Goal: Navigation & Orientation: Find specific page/section

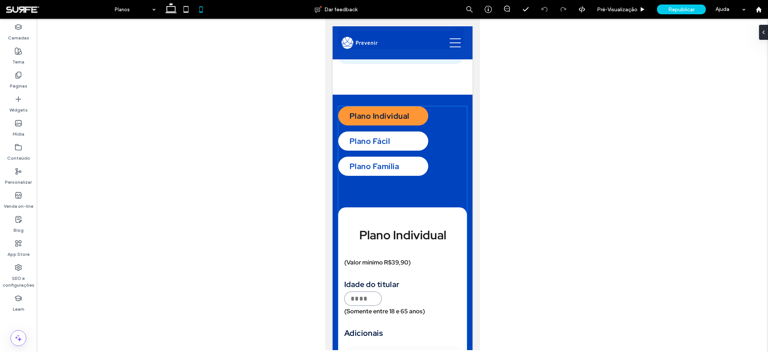
click at [376, 146] on div "Plano Fácil" at bounding box center [383, 140] width 90 height 19
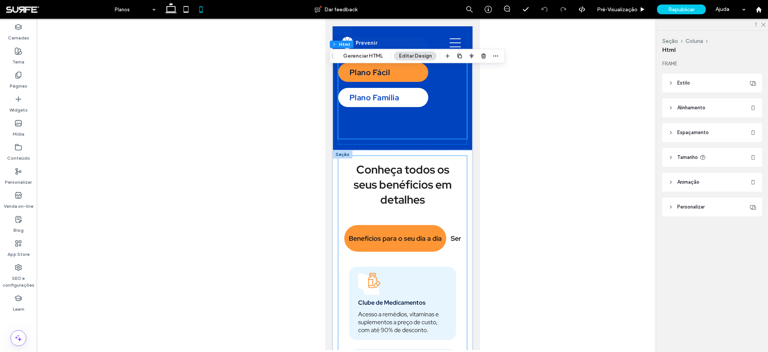
scroll to position [830, 0]
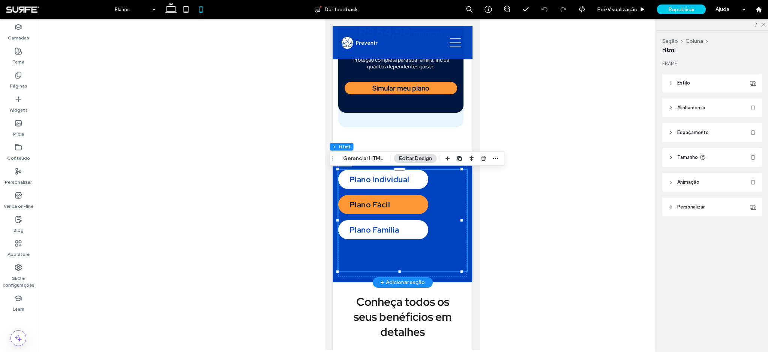
click at [385, 239] on div "Plano Família" at bounding box center [383, 229] width 90 height 19
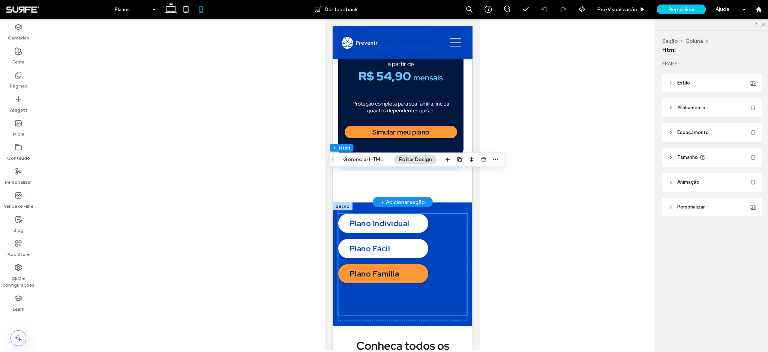
scroll to position [828, 0]
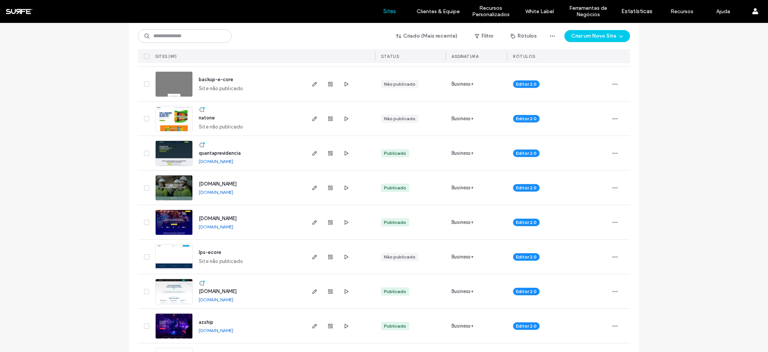
scroll to position [331, 0]
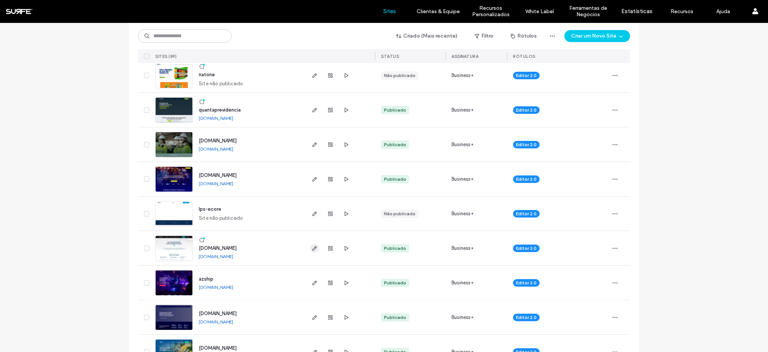
click at [314, 248] on icon "button" at bounding box center [315, 248] width 6 height 6
